Goal: Answer question/provide support

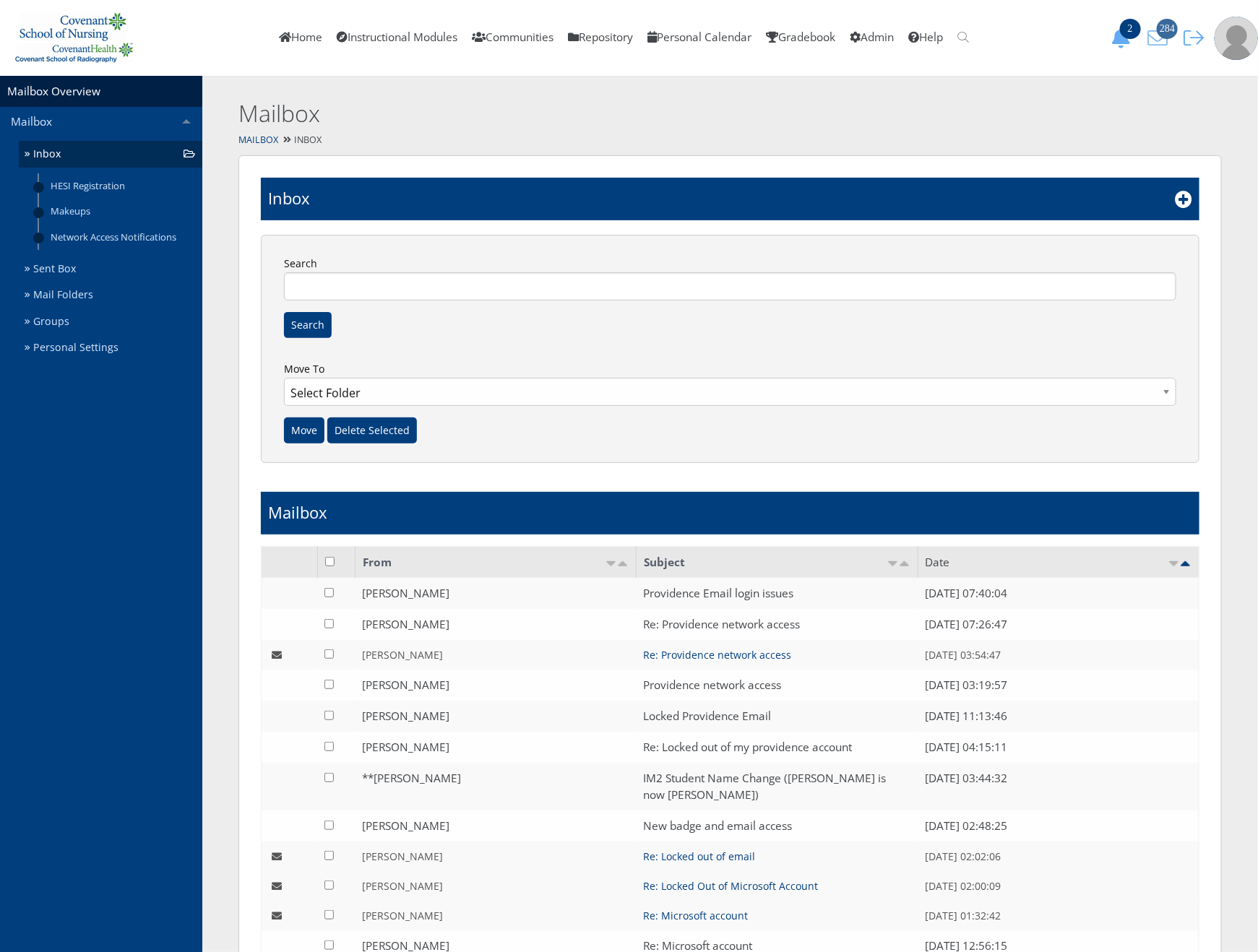
click at [1168, 33] on span "284" at bounding box center [1168, 29] width 21 height 20
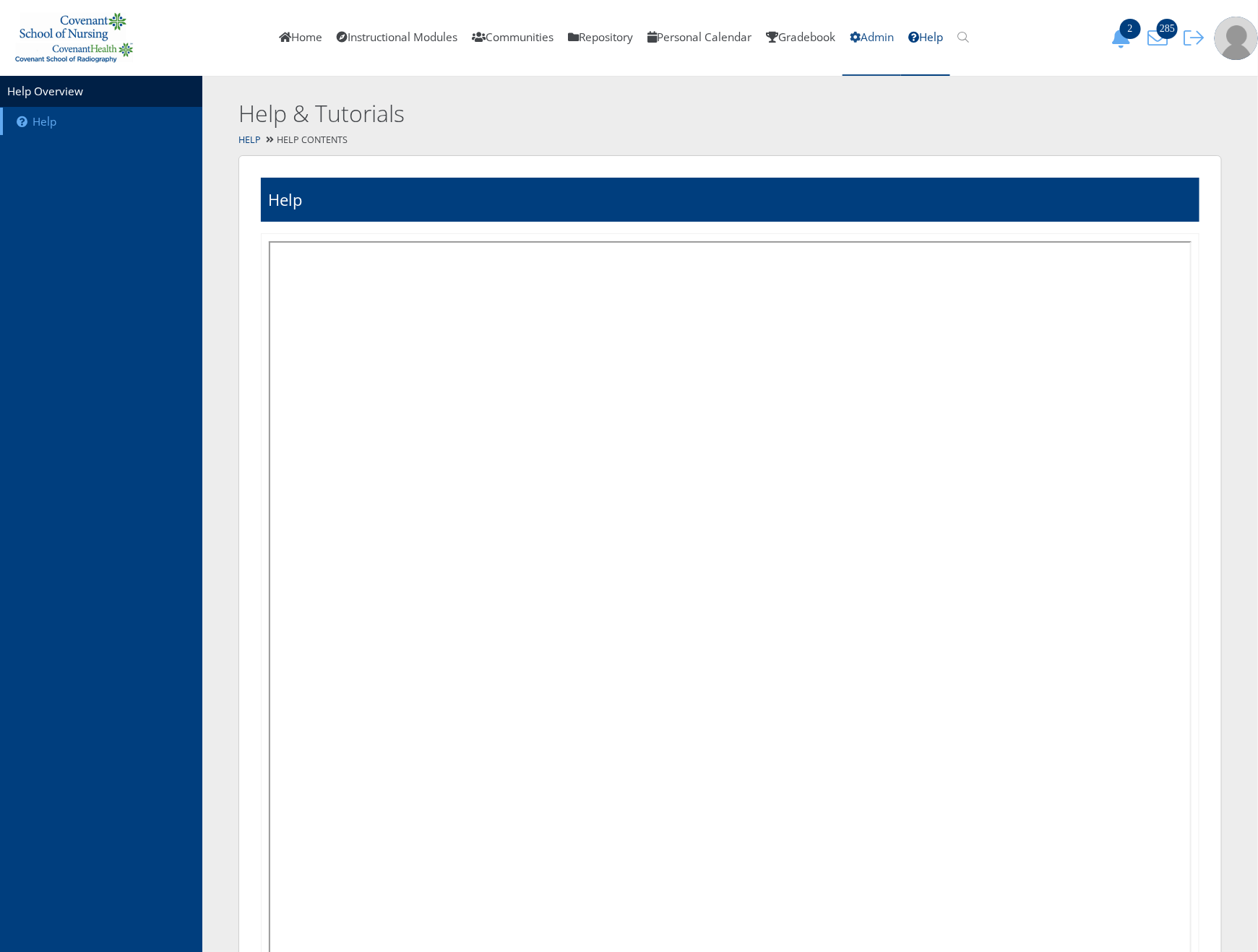
click at [891, 33] on link "Admin" at bounding box center [872, 37] width 59 height 76
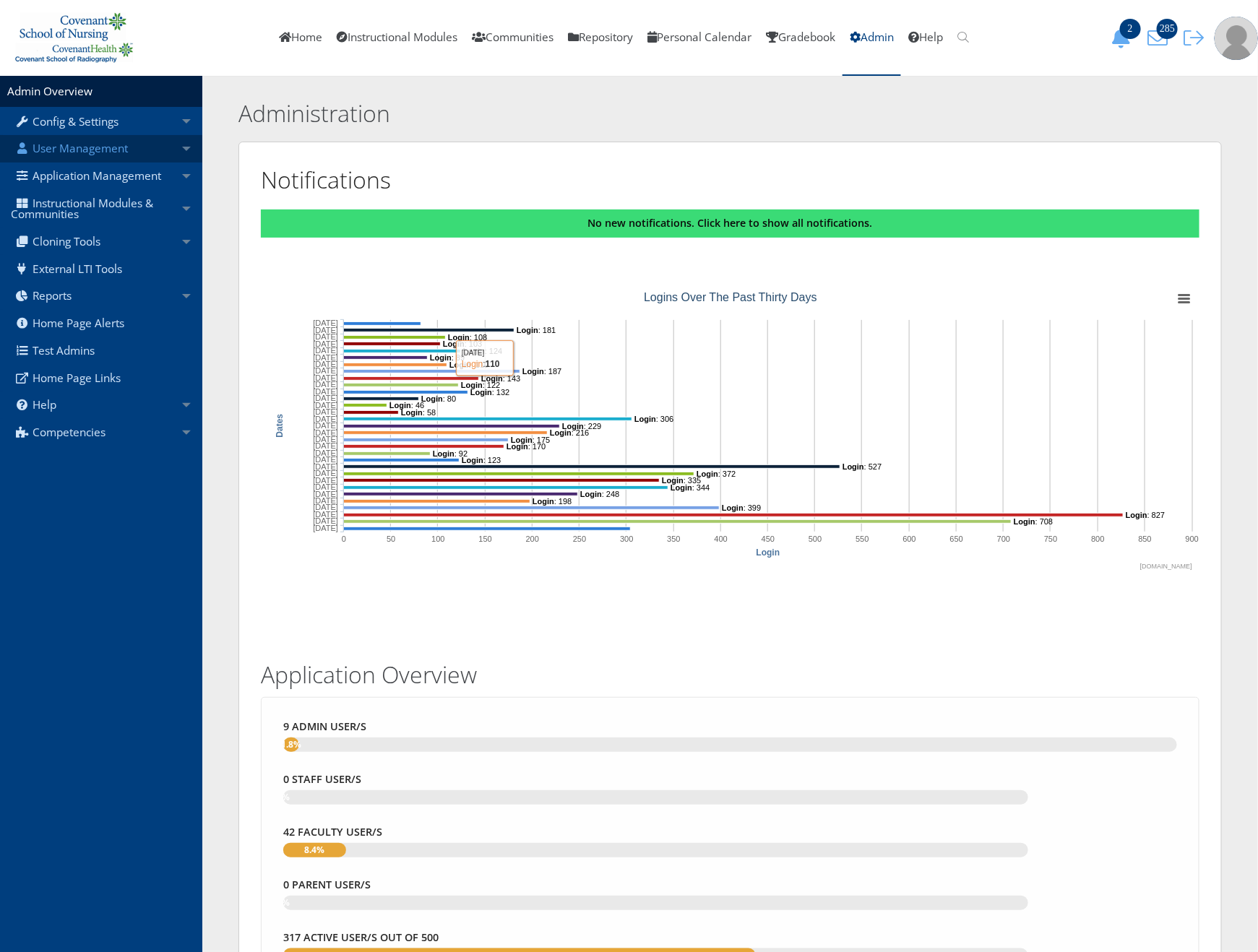
click at [163, 155] on link "User Management" at bounding box center [101, 149] width 202 height 28
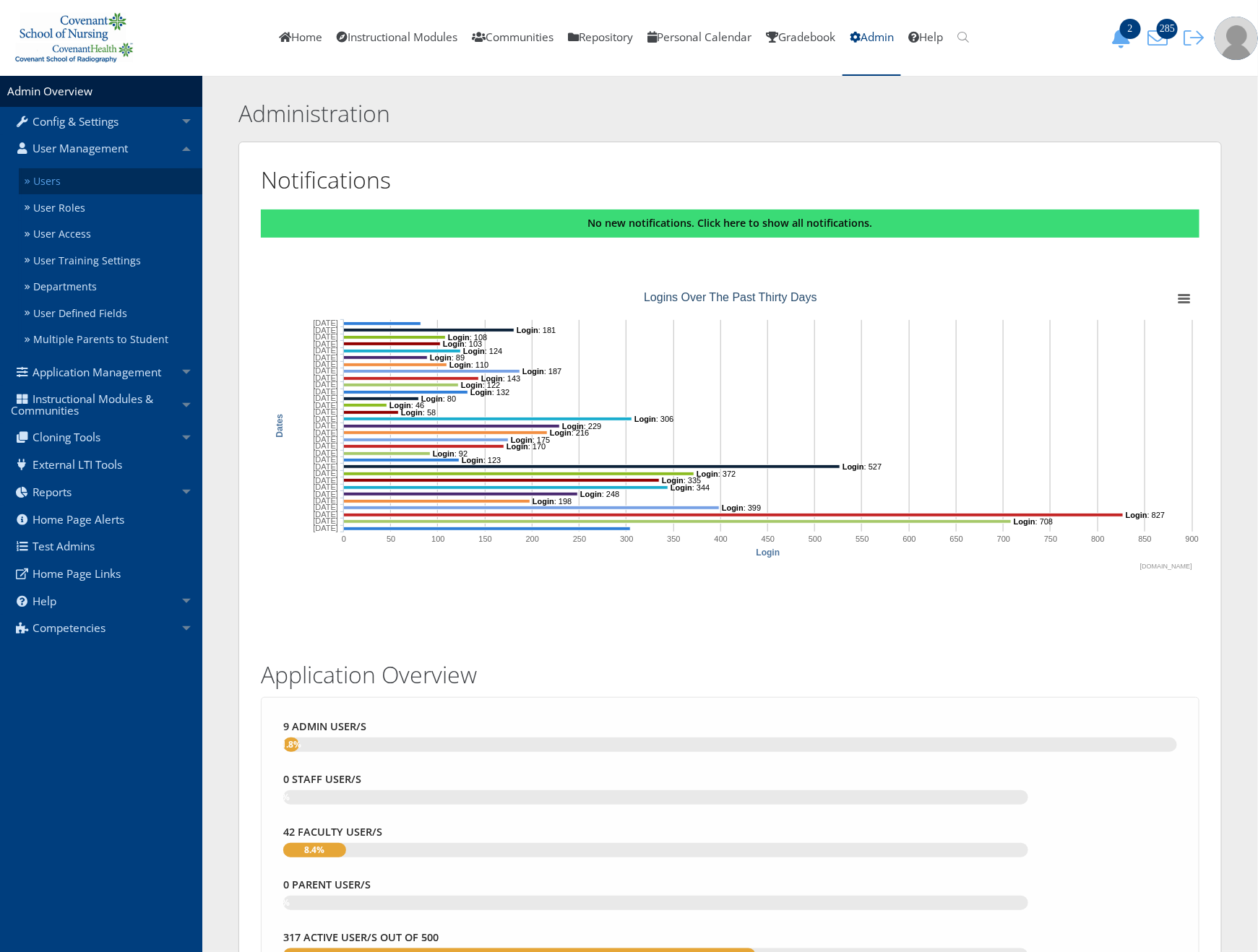
click at [150, 181] on link "Users" at bounding box center [110, 181] width 183 height 27
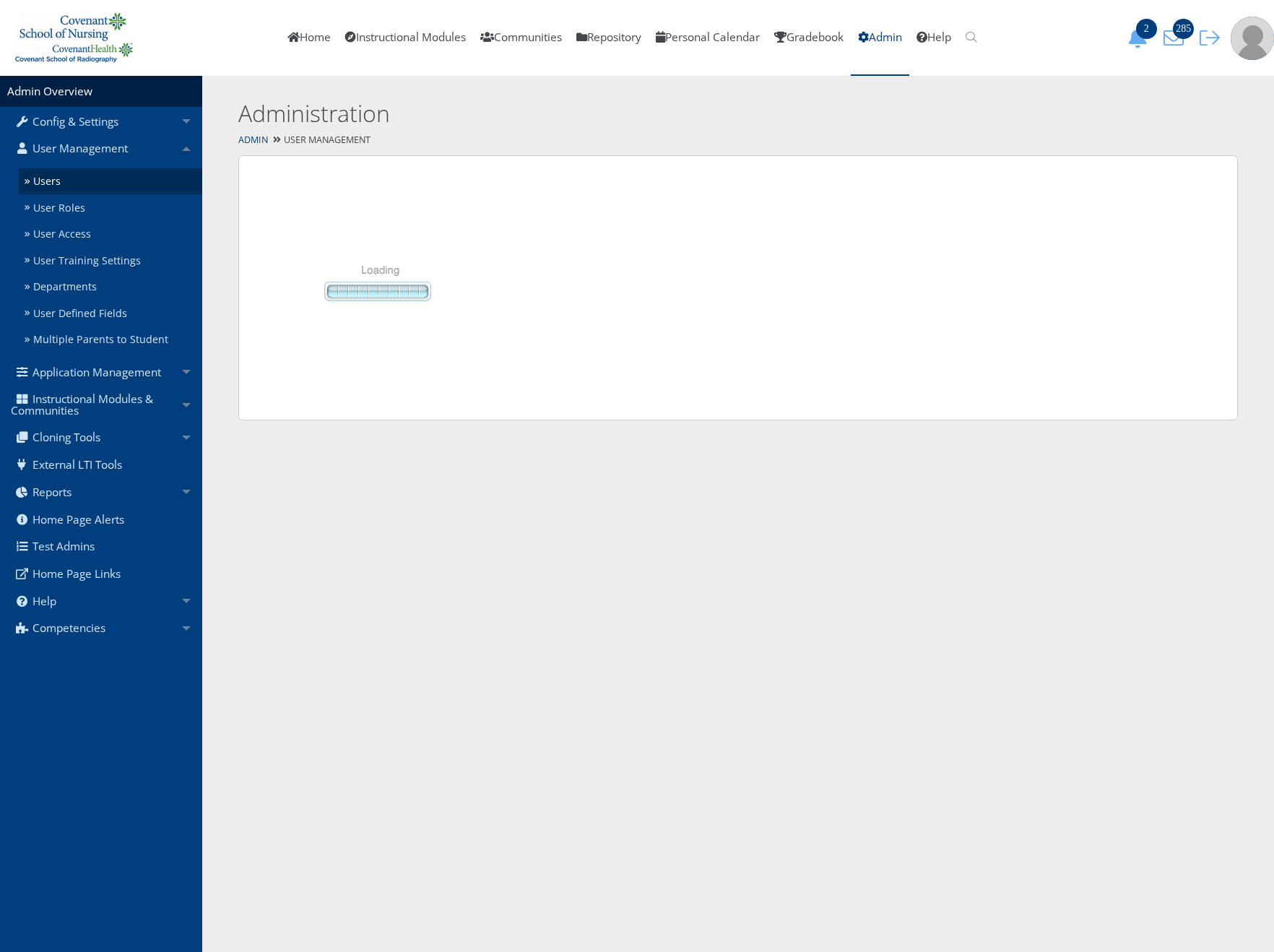
select select "50"
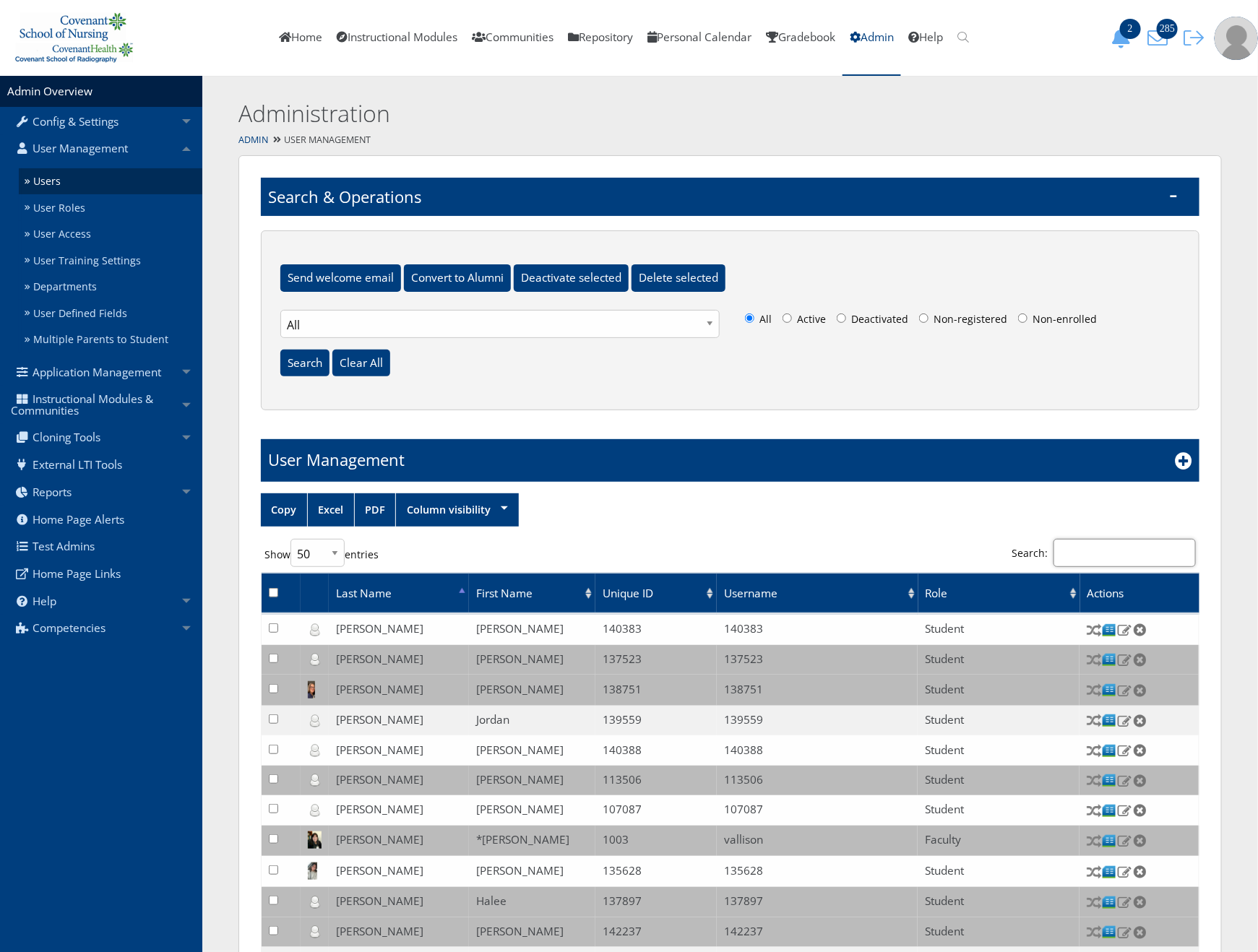
click at [1154, 555] on input "Search:" at bounding box center [1124, 553] width 143 height 29
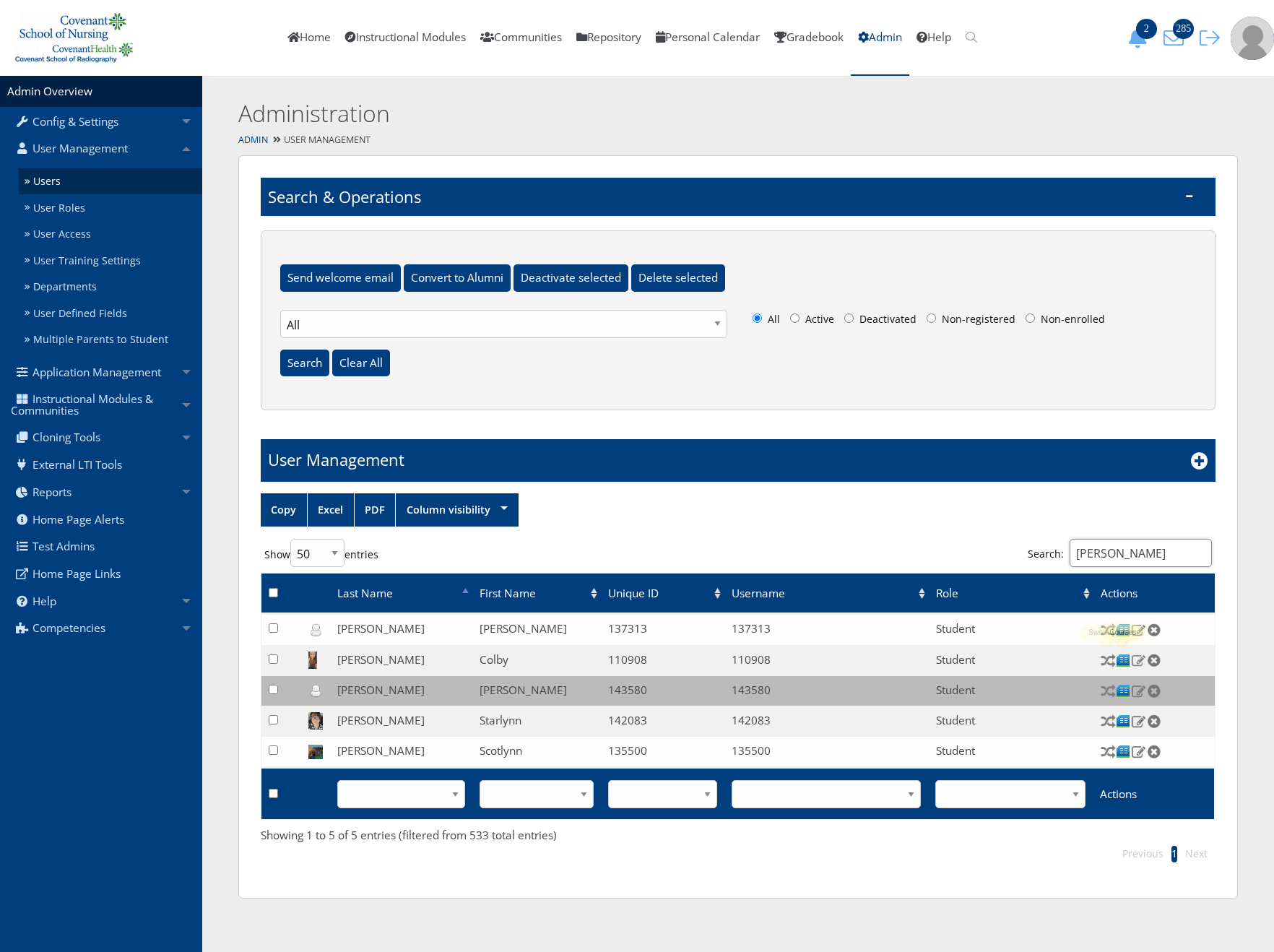
type input "[PERSON_NAME]"
click at [1140, 659] on img at bounding box center [1139, 660] width 15 height 13
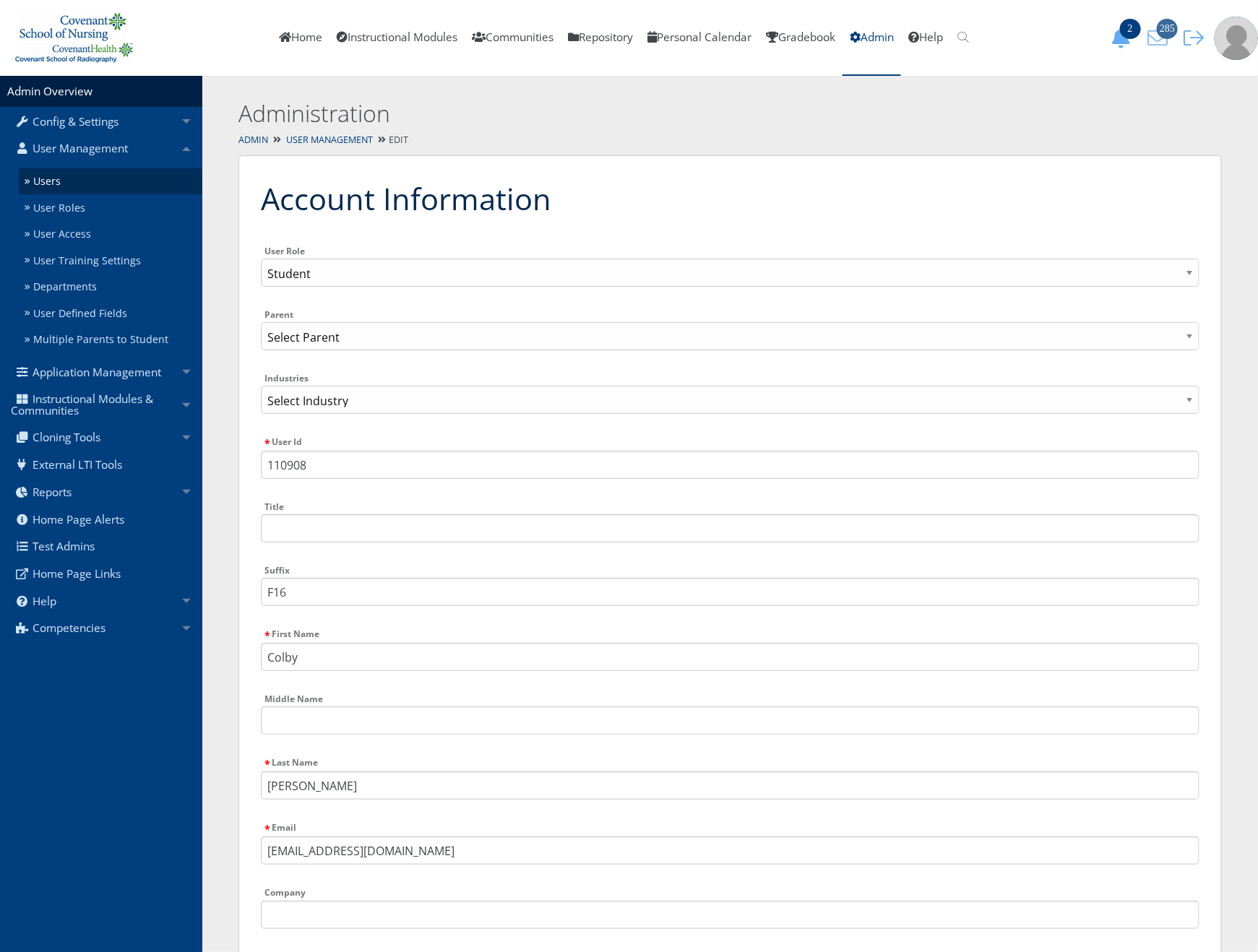
click at [1159, 39] on icon "285" at bounding box center [1157, 38] width 30 height 20
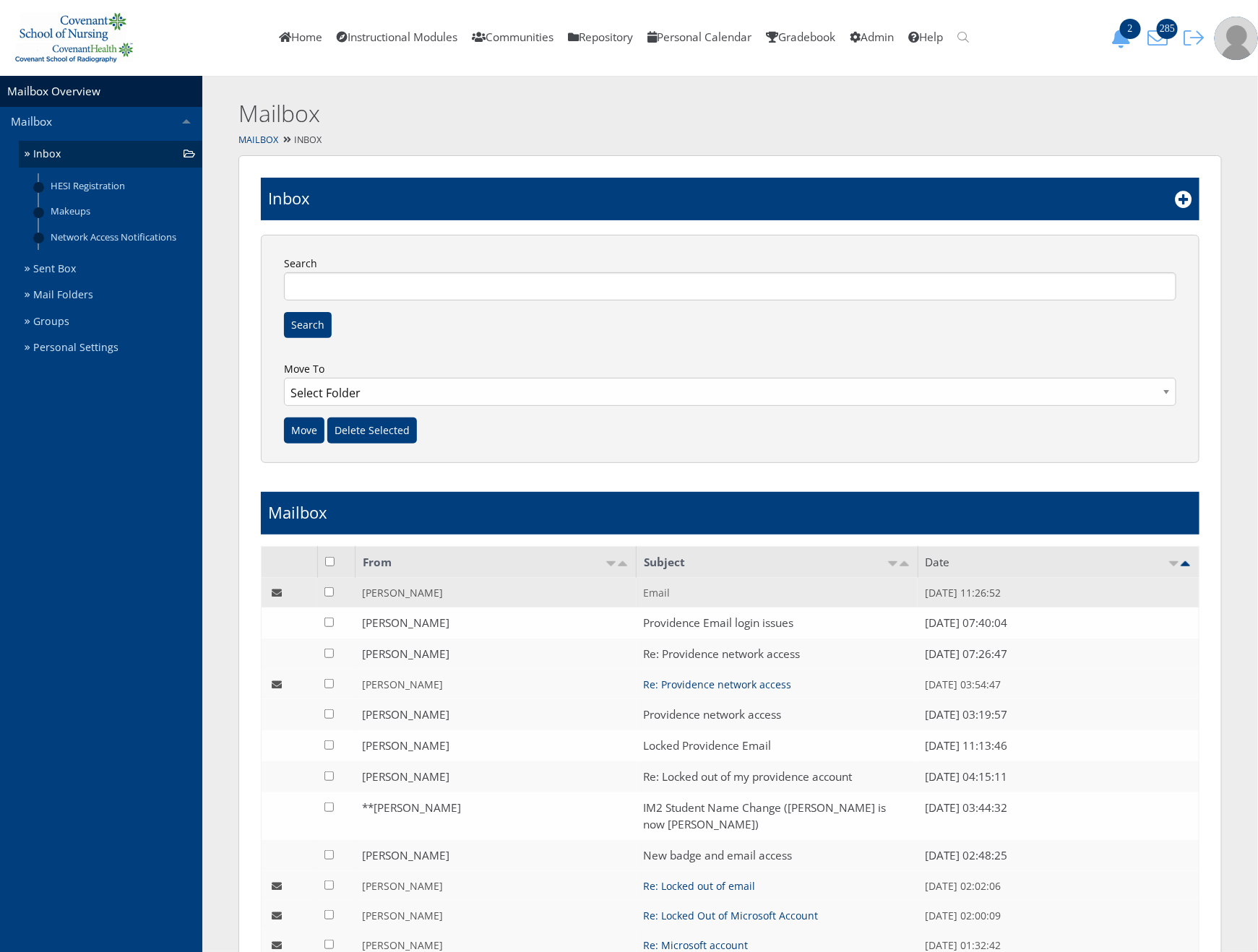
click at [659, 590] on link "Email" at bounding box center [657, 593] width 27 height 14
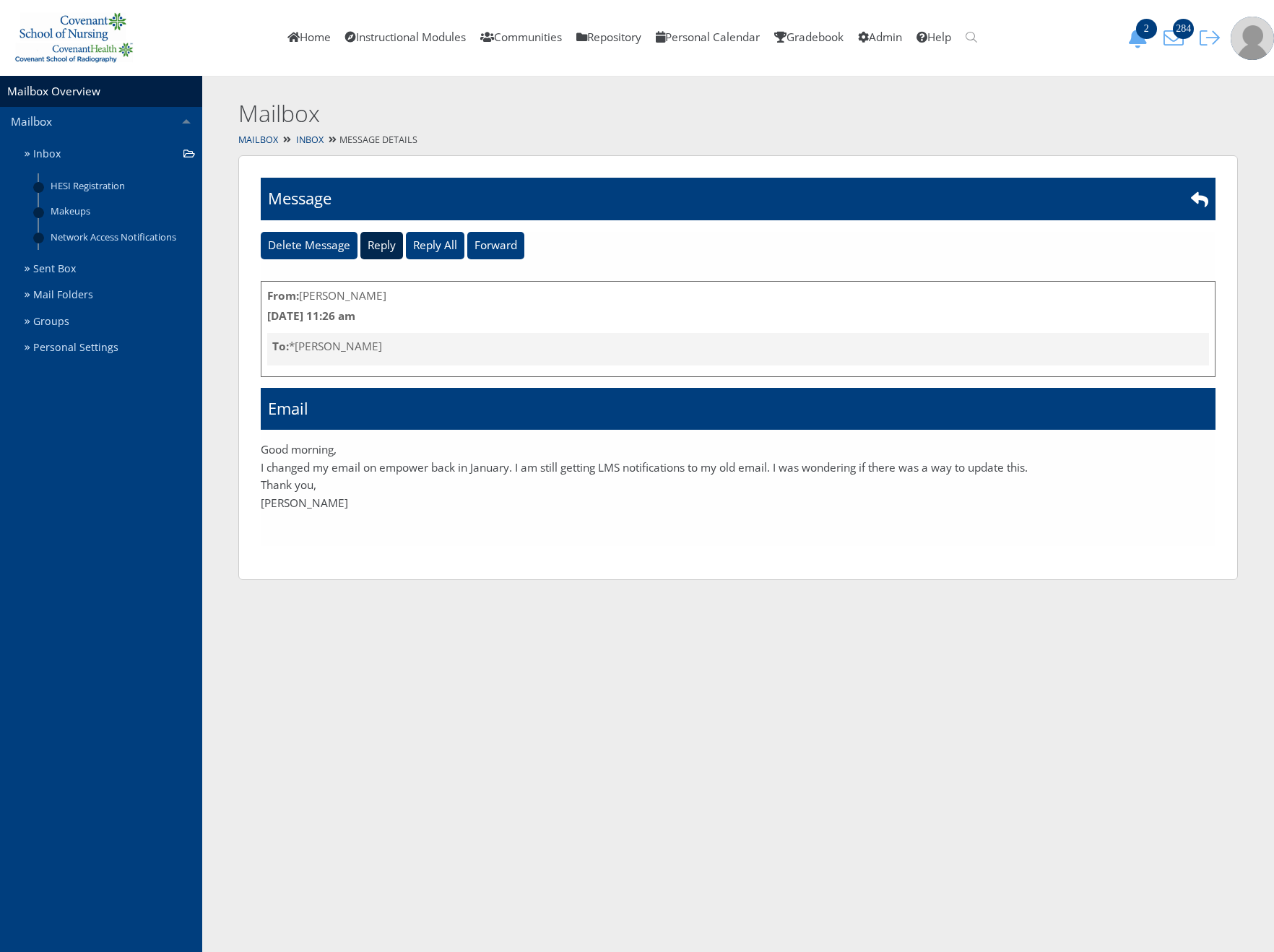
click at [389, 245] on input "Reply" at bounding box center [381, 245] width 42 height 28
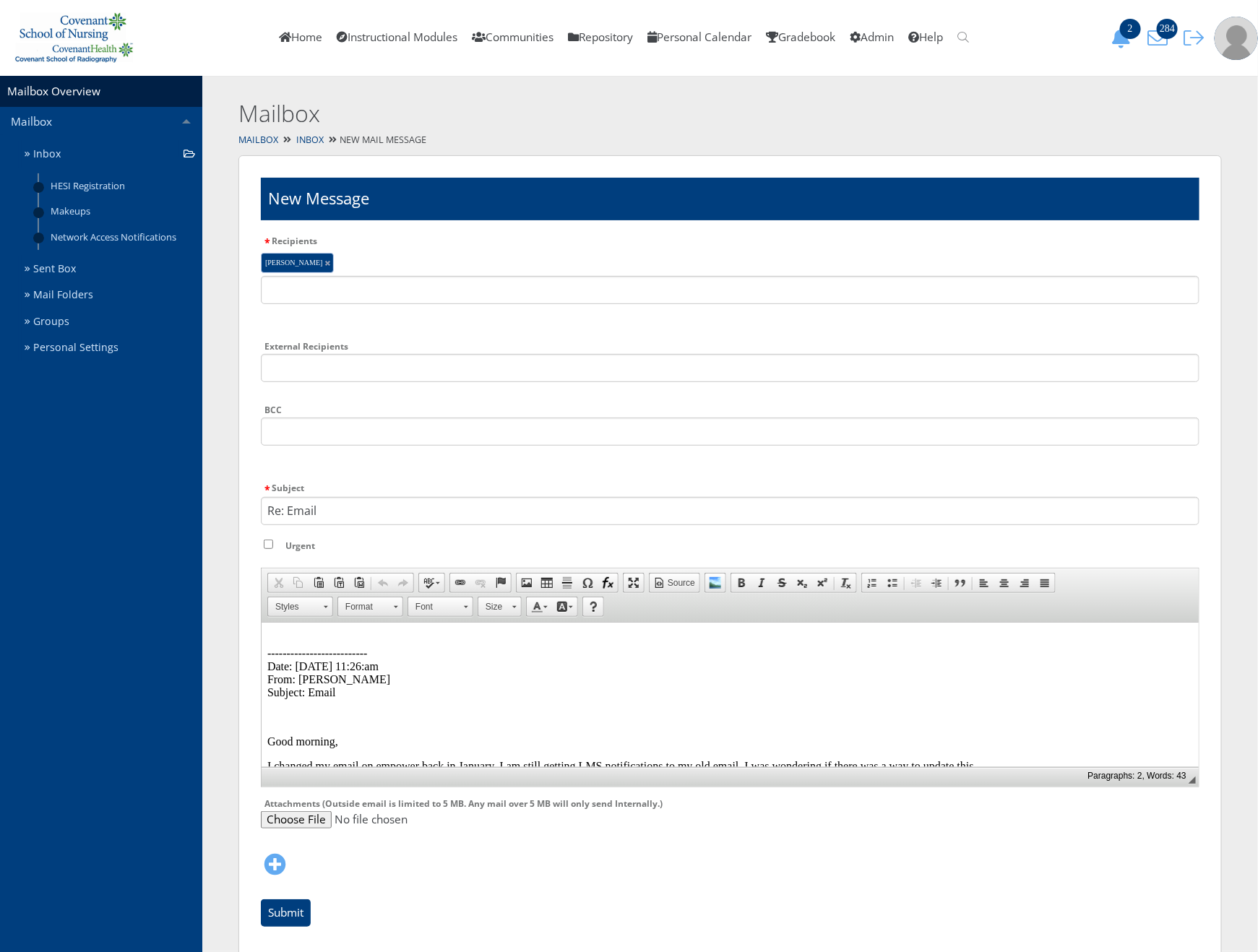
click at [295, 633] on p "-------------------------- Date: [DATE] 11:26:am From: [PERSON_NAME] Subject: E…" at bounding box center [729, 666] width 925 height 65
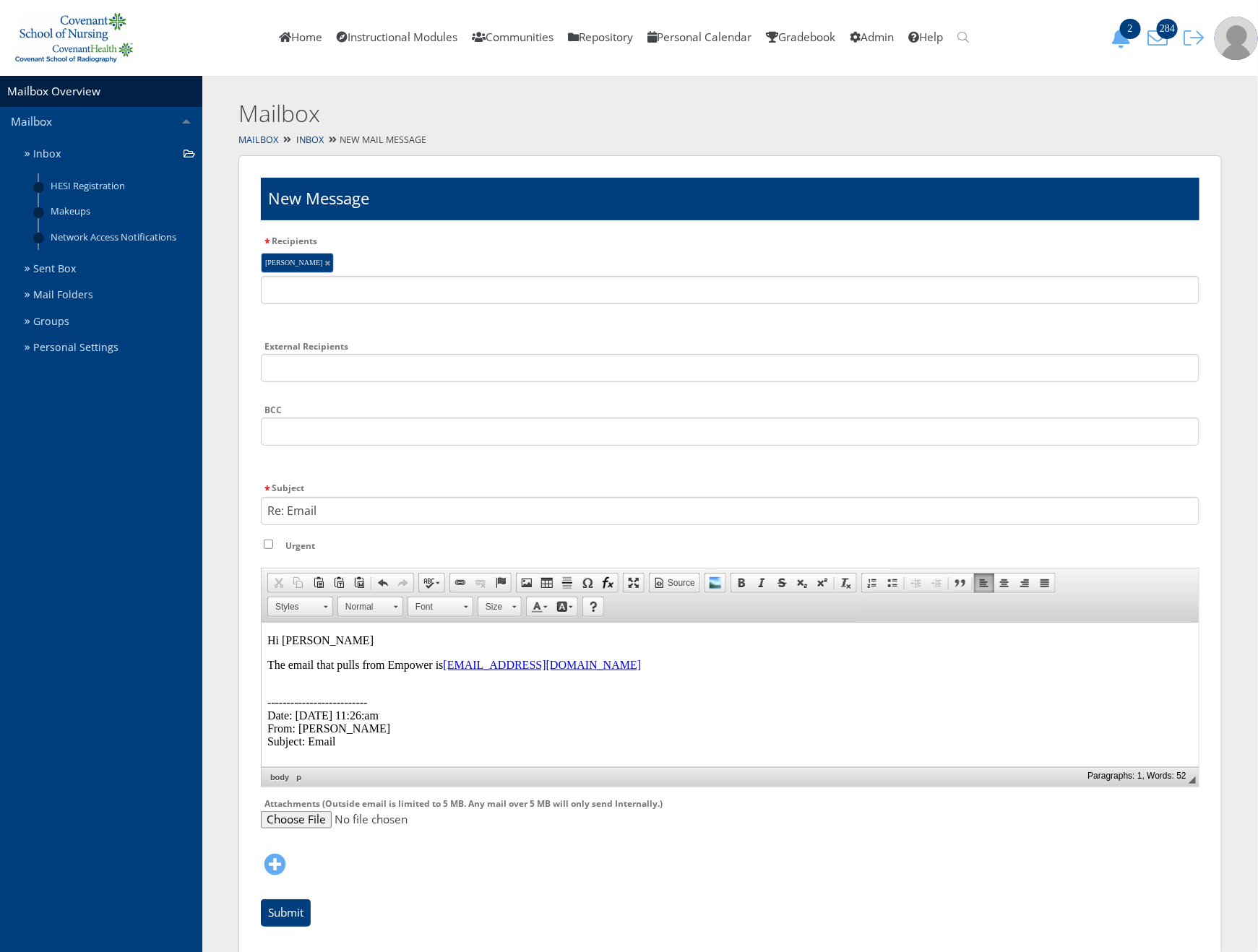
click at [292, 685] on p "-------------------------- Date: [DATE] 11:26:am From: [PERSON_NAME] Subject: E…" at bounding box center [729, 715] width 925 height 65
click at [276, 677] on body "Hi [PERSON_NAME] The email that pulls from Empower is [EMAIL_ADDRESS][DOMAIN_NA…" at bounding box center [729, 751] width 925 height 237
click at [680, 666] on p "The email that pulls from Empower is [EMAIL_ADDRESS][DOMAIN_NAME]" at bounding box center [729, 664] width 925 height 13
click at [627, 669] on body "Hi [PERSON_NAME] The email that pulls from Empower is [EMAIL_ADDRESS][DOMAIN_NA…" at bounding box center [729, 751] width 925 height 237
click at [287, 917] on input "Submit" at bounding box center [285, 913] width 50 height 28
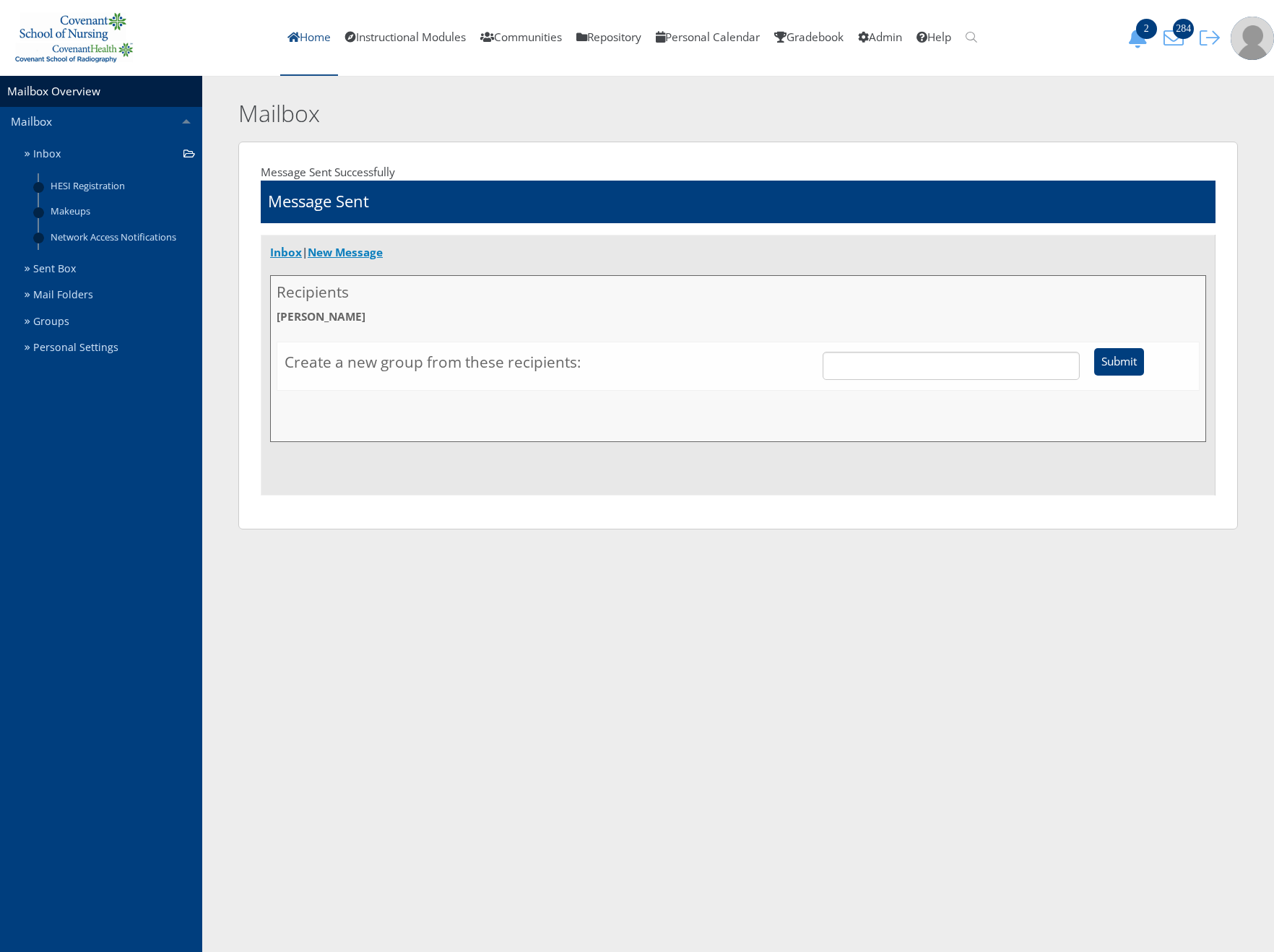
click at [289, 35] on link "Home" at bounding box center [309, 37] width 58 height 76
